Goal: Check status

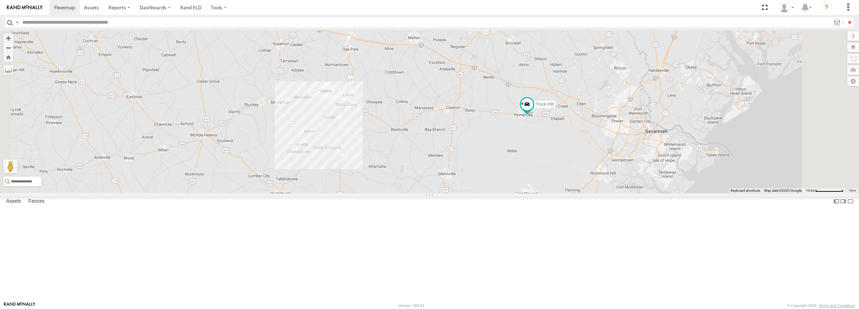
drag, startPoint x: 645, startPoint y: 271, endPoint x: 620, endPoint y: 150, distance: 123.6
click at [620, 150] on div "Truck #30 Truck #31 Truck #32" at bounding box center [429, 111] width 859 height 163
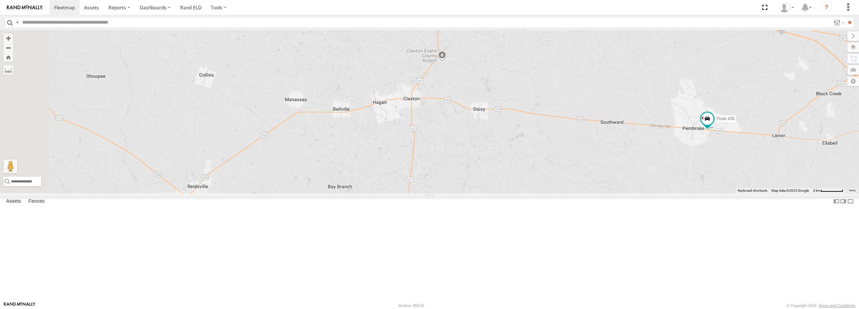
drag, startPoint x: 259, startPoint y: 142, endPoint x: 444, endPoint y: 190, distance: 191.3
click at [444, 190] on div "Truck #30 Truck #31 Truck #32" at bounding box center [429, 111] width 859 height 163
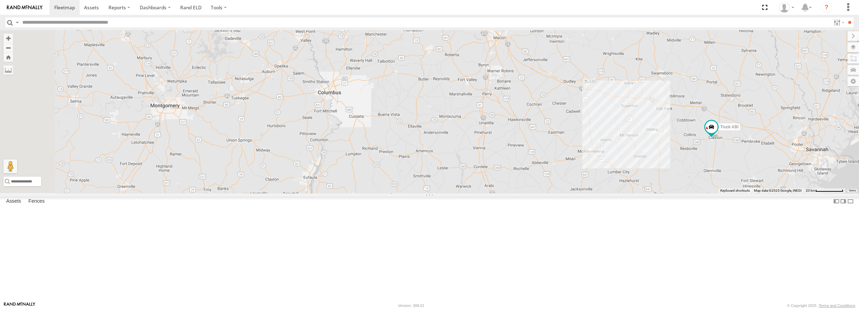
drag, startPoint x: 376, startPoint y: 112, endPoint x: 615, endPoint y: 128, distance: 239.9
click at [615, 128] on div "Truck #30" at bounding box center [429, 111] width 859 height 163
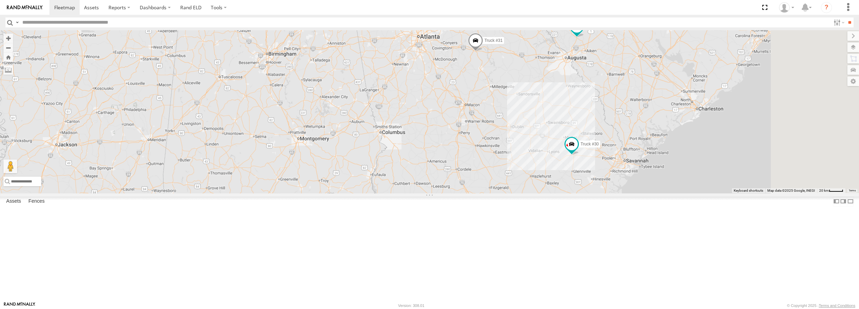
drag, startPoint x: 637, startPoint y: 84, endPoint x: 589, endPoint y: 135, distance: 70.2
click at [589, 135] on div "Truck #30 Truck #31 Truck #32" at bounding box center [429, 111] width 859 height 163
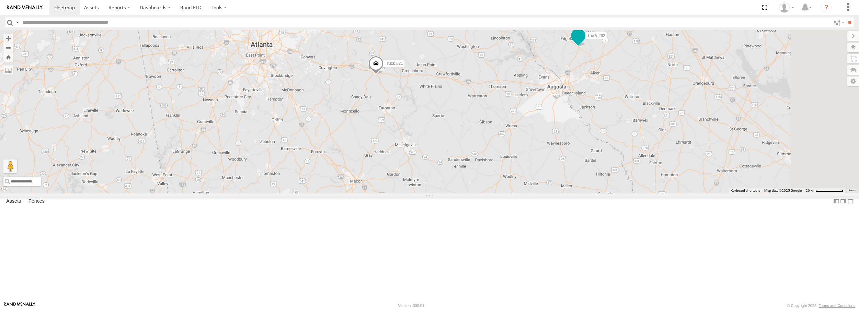
click at [585, 42] on span at bounding box center [578, 36] width 12 height 12
click at [539, 177] on div "Truck #30 Truck #31 Truck #32 Truck #32 All Assets Pine House Rd Trenton 33.736…" at bounding box center [429, 111] width 859 height 163
click at [585, 42] on span at bounding box center [578, 36] width 12 height 12
click at [384, 75] on span at bounding box center [376, 65] width 15 height 19
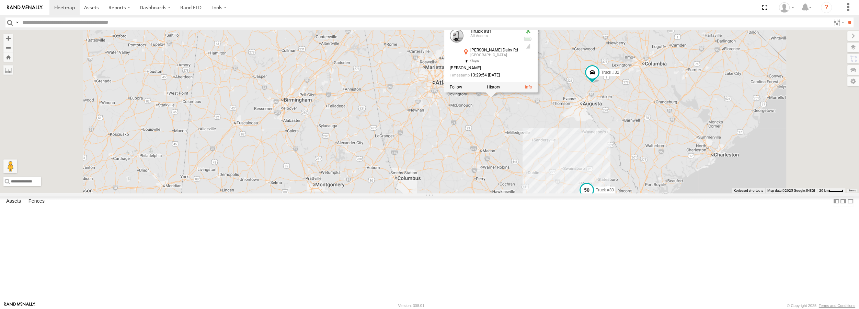
click at [593, 197] on span at bounding box center [587, 190] width 12 height 12
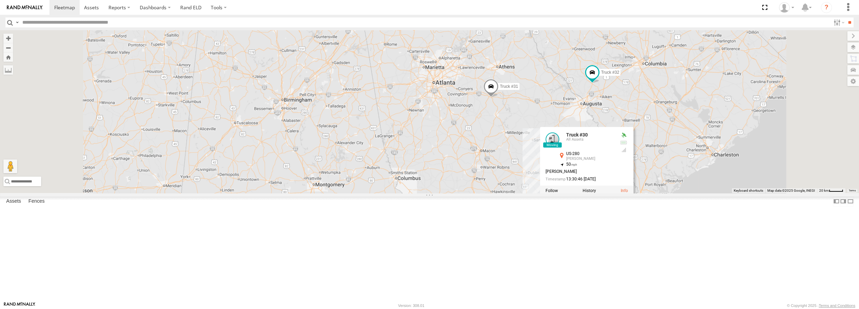
click at [700, 150] on div "Truck #30 Truck #31 Truck #32 Truck #30 All Assets US-280 Claxton 32.15667 , -8…" at bounding box center [429, 111] width 859 height 163
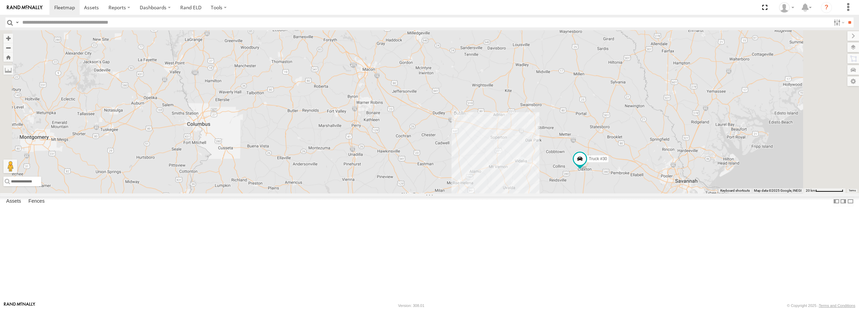
drag, startPoint x: 666, startPoint y: 267, endPoint x: 650, endPoint y: 233, distance: 38.1
click at [650, 193] on div "Truck #30 Truck #31 Truck #32" at bounding box center [429, 111] width 859 height 163
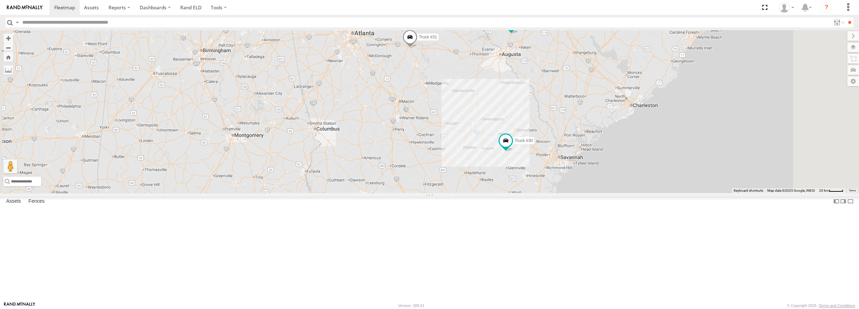
drag, startPoint x: 572, startPoint y: 104, endPoint x: 578, endPoint y: 166, distance: 61.7
click at [578, 166] on div "Truck #30 Truck #31 Truck #32" at bounding box center [429, 111] width 859 height 163
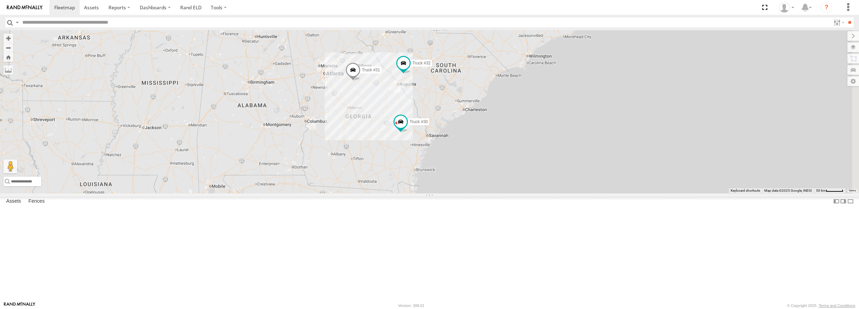
drag, startPoint x: 543, startPoint y: 198, endPoint x: 437, endPoint y: 177, distance: 108.2
click at [437, 177] on div "Truck #30 Truck #31 Truck #32" at bounding box center [429, 111] width 859 height 163
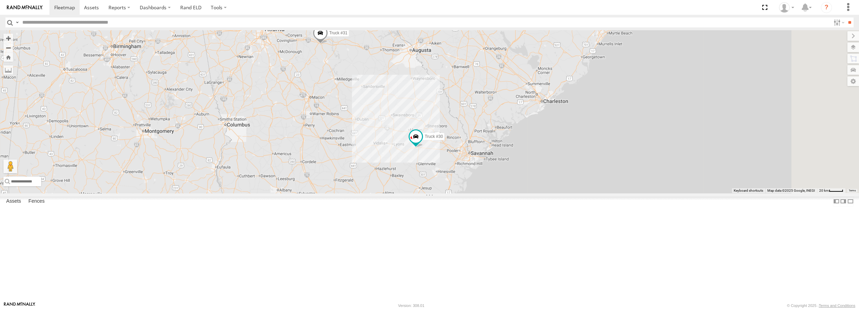
drag, startPoint x: 500, startPoint y: 97, endPoint x: 499, endPoint y: 129, distance: 31.6
click at [499, 129] on div "Truck #30 Truck #31 Truck #32" at bounding box center [429, 111] width 859 height 163
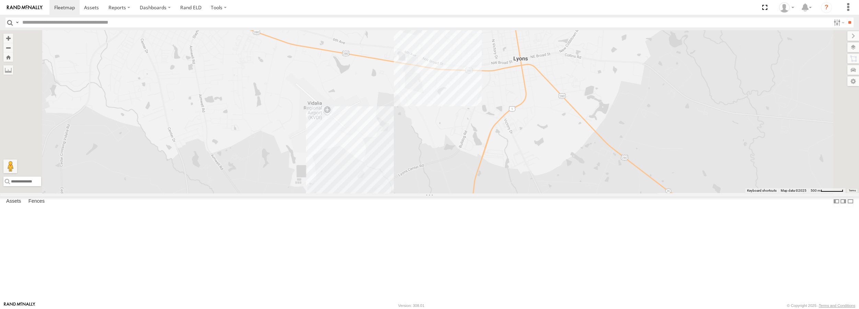
drag, startPoint x: 358, startPoint y: 95, endPoint x: 407, endPoint y: 125, distance: 57.7
click at [407, 125] on div "Truck #30 Truck #31 Truck #32" at bounding box center [429, 111] width 859 height 163
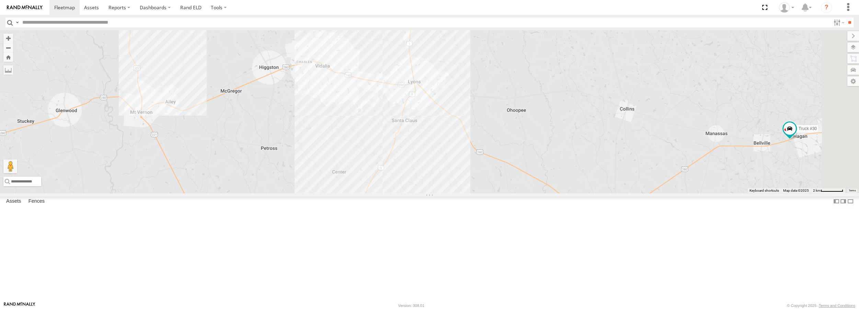
drag, startPoint x: 587, startPoint y: 218, endPoint x: 522, endPoint y: 171, distance: 80.4
click at [522, 171] on div "Truck #30 Truck #31 Truck #32" at bounding box center [429, 111] width 859 height 163
